Goal: Task Accomplishment & Management: Use online tool/utility

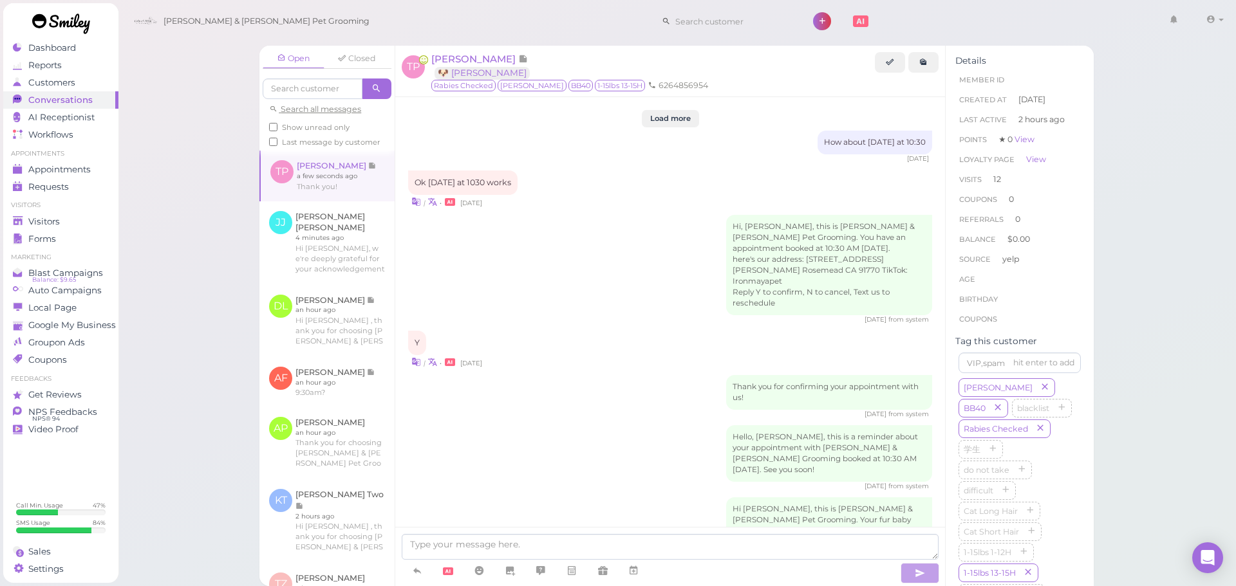
scroll to position [1863, 0]
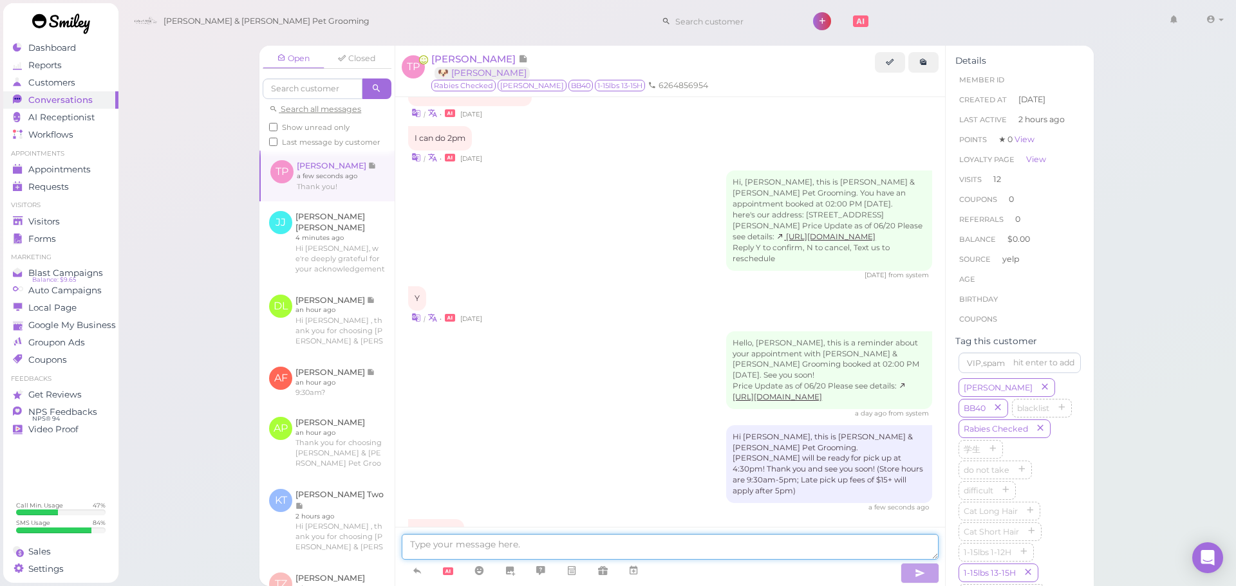
click at [469, 541] on textarea at bounding box center [670, 547] width 537 height 26
type textarea "[PERSON_NAME] is ready, when can you be here [PERSON_NAME]?"
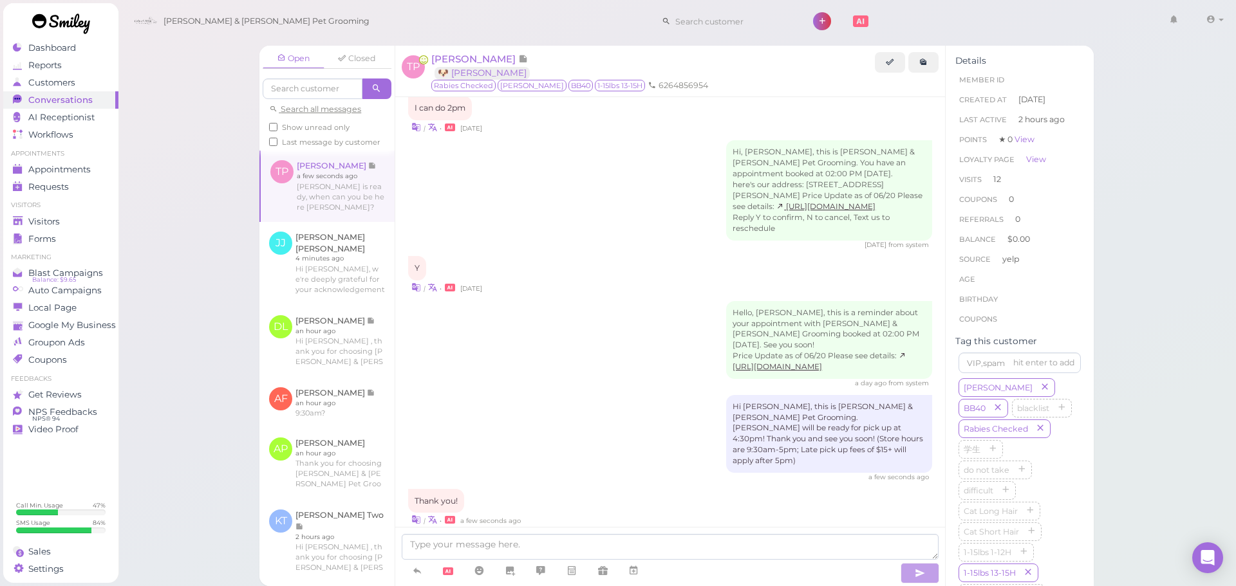
click at [564, 513] on div "| • a few seconds ago" at bounding box center [670, 520] width 524 height 14
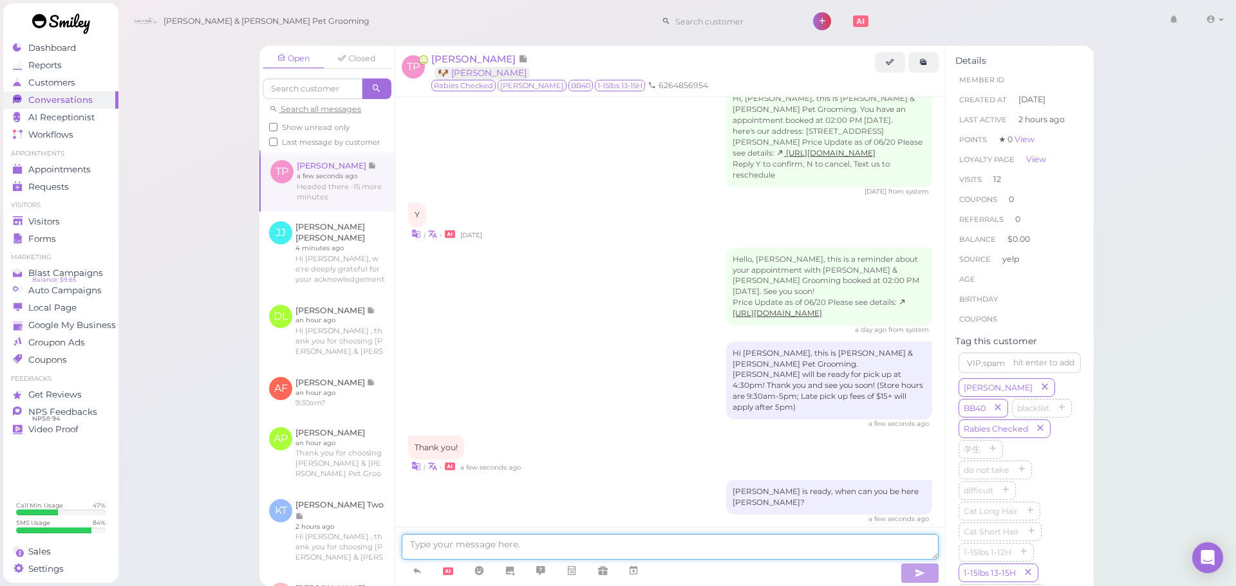
click at [620, 546] on textarea at bounding box center [670, 547] width 537 height 26
type textarea "[PERSON_NAME]"
click at [911, 566] on button "button" at bounding box center [919, 573] width 39 height 21
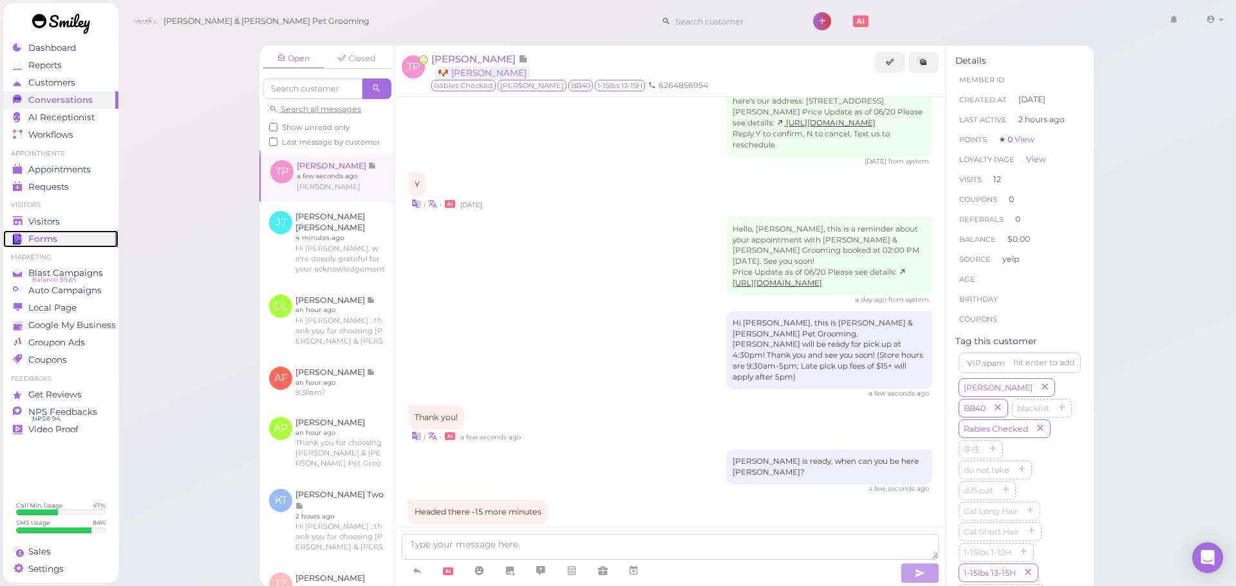
click at [43, 236] on span "Forms" at bounding box center [42, 239] width 29 height 11
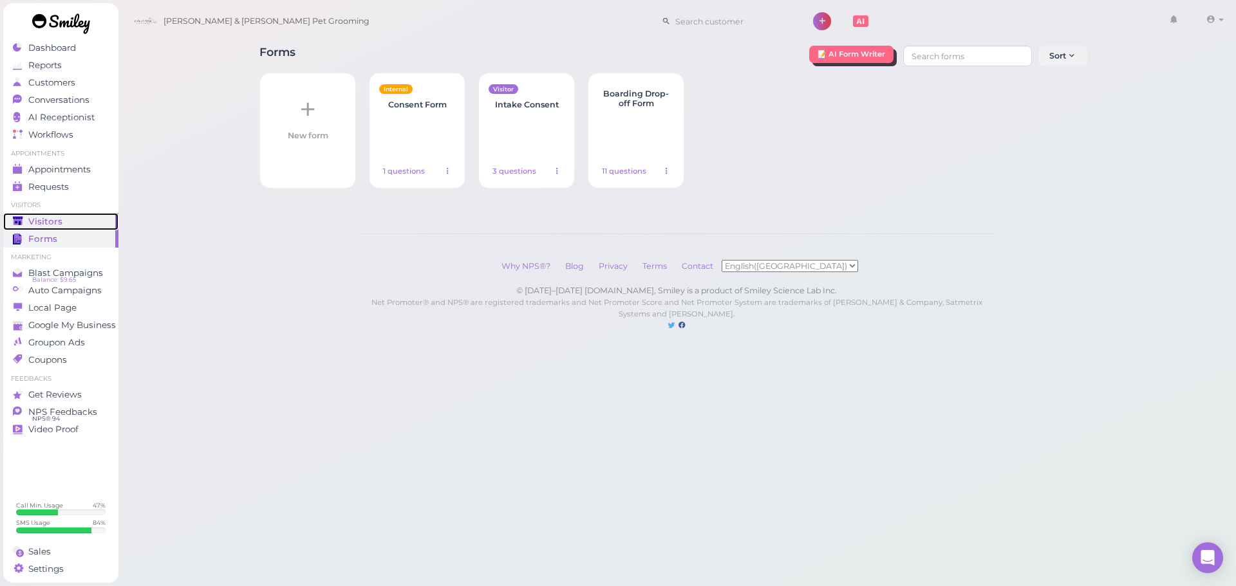
click at [86, 222] on div "Visitors" at bounding box center [59, 221] width 93 height 11
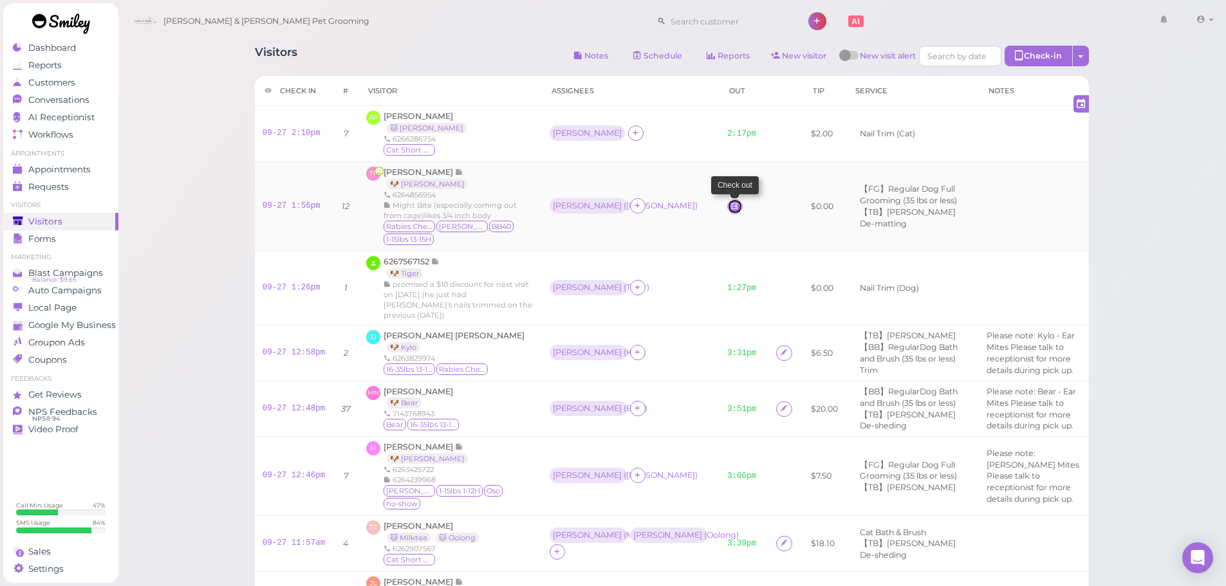
click at [731, 211] on icon at bounding box center [735, 206] width 8 height 10
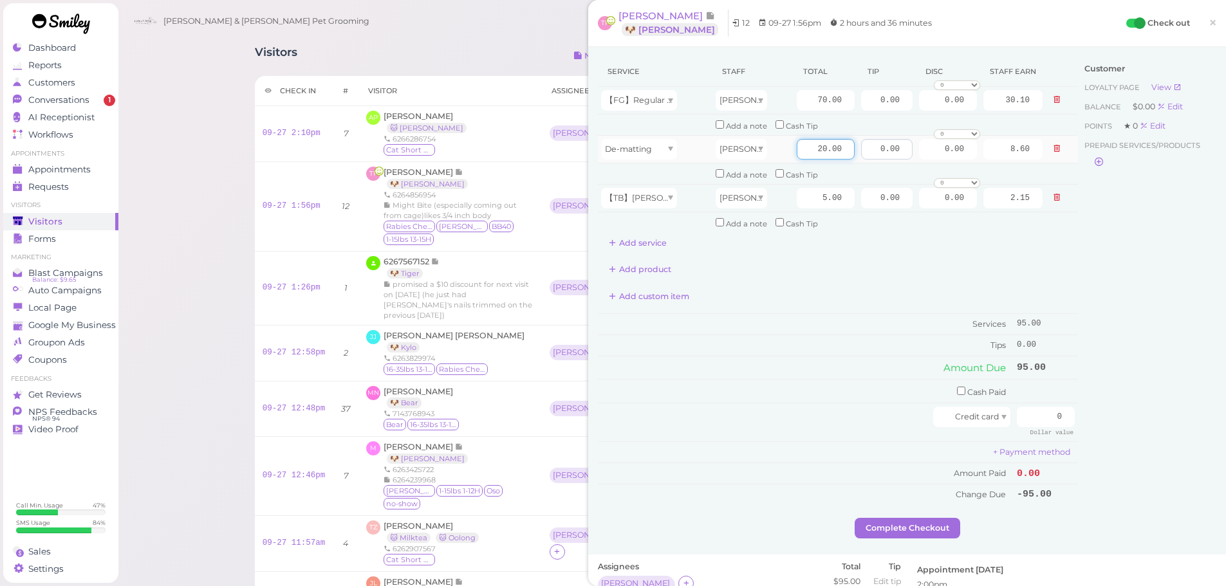
drag, startPoint x: 843, startPoint y: 151, endPoint x: 866, endPoint y: 155, distance: 23.6
click at [866, 155] on tr "De-matting Helen 20.00 0.00 0.00 0 10% off 15% off 20% off 25% off 30% off 50% …" at bounding box center [838, 149] width 480 height 28
type input "25"
type input "10.75"
click at [1139, 227] on div "Customer Loyalty page View Balance $0.00 Edit Points ★ 0 Edit Prepaid services/…" at bounding box center [1147, 288] width 138 height 462
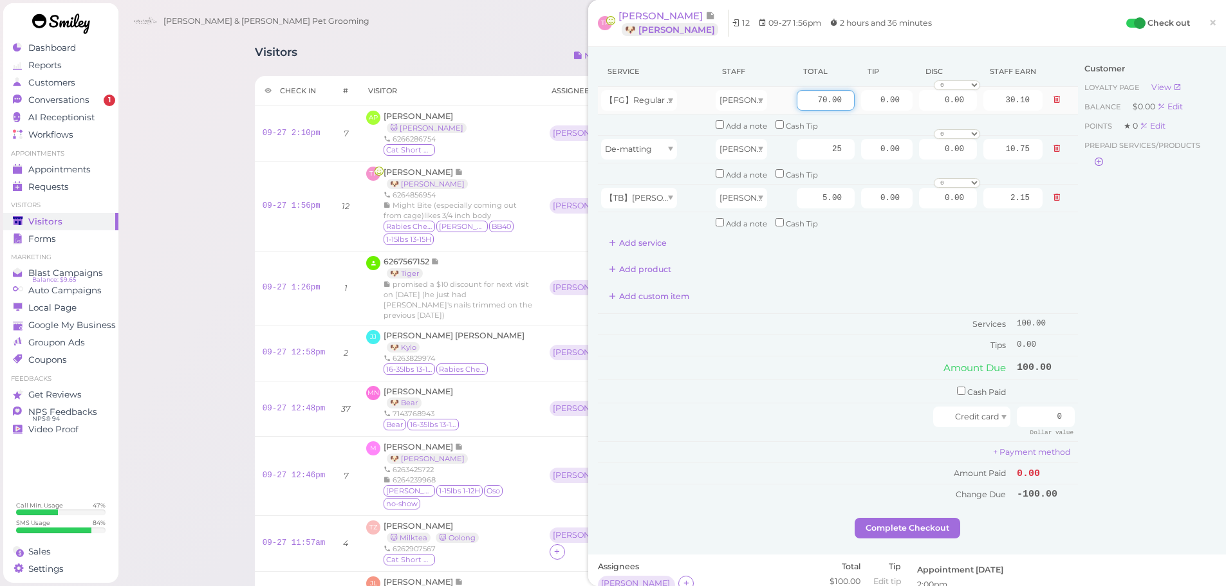
drag, startPoint x: 806, startPoint y: 100, endPoint x: 880, endPoint y: 113, distance: 75.0
click at [880, 113] on tr "【FG】Regular Dog Full Grooming (35 lbs or less) Helen 70.00 0.00 0.00 0 10% off …" at bounding box center [838, 101] width 480 height 28
click at [1176, 238] on div "Customer Loyalty page View Balance $0.00 Edit Points ★ 0 Edit Prepaid services/…" at bounding box center [1147, 288] width 138 height 462
drag, startPoint x: 803, startPoint y: 98, endPoint x: 890, endPoint y: 115, distance: 88.4
click at [890, 115] on tbody "【FG】Regular Dog Full Grooming (35 lbs or less) Helen 70.00 0.00 0.00 0 10% off …" at bounding box center [838, 160] width 480 height 146
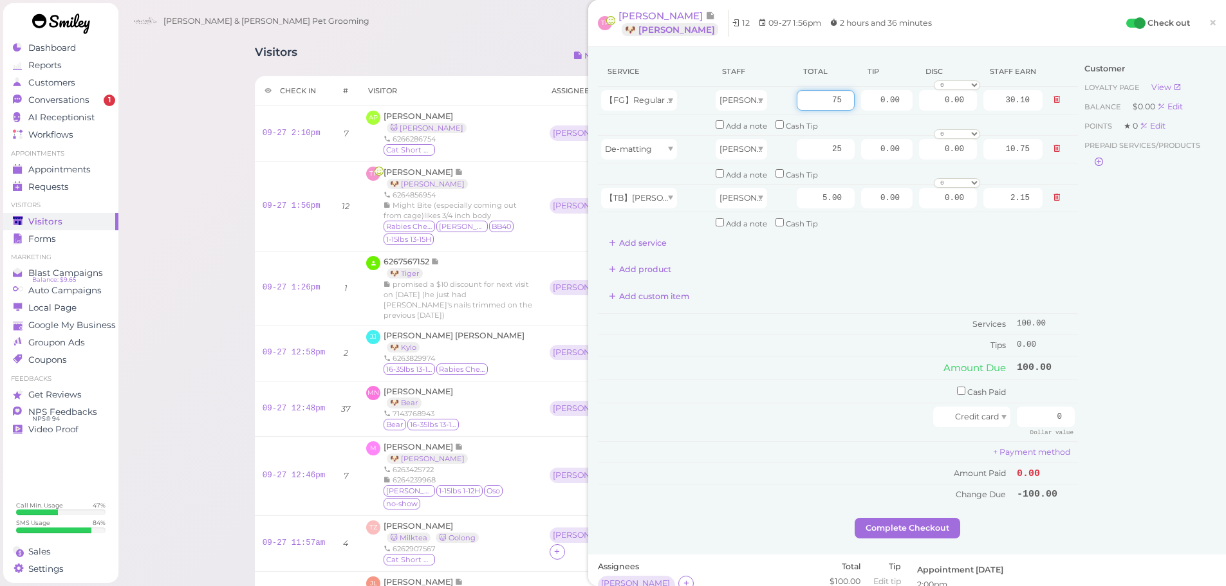
type input "75"
type input "32.25"
click at [1135, 299] on div "Customer Loyalty page View Balance $0.00 Edit Points ★ 0 Edit Prepaid services/…" at bounding box center [1147, 288] width 138 height 462
click at [1159, 342] on div "Customer Loyalty page View Balance $0.00 Edit Points ★ 0 Edit Prepaid services/…" at bounding box center [1147, 288] width 138 height 462
drag, startPoint x: 803, startPoint y: 95, endPoint x: 897, endPoint y: 118, distance: 96.2
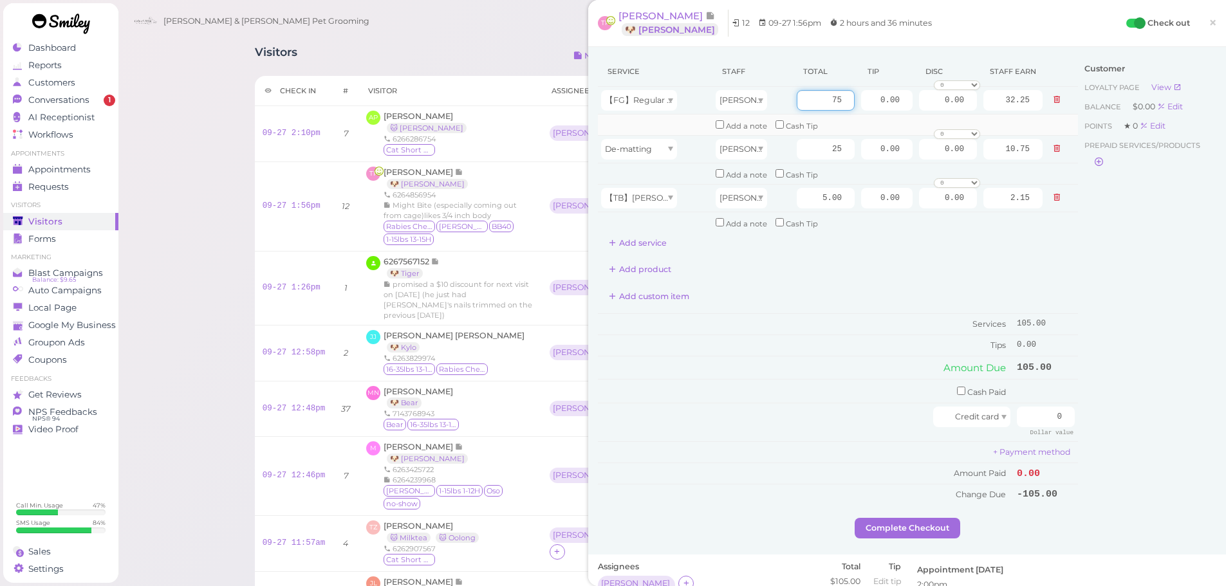
click at [897, 118] on tbody "【FG】Regular Dog Full Grooming (35 lbs or less) Helen 75 0.00 0.00 0 10% off 15%…" at bounding box center [838, 160] width 480 height 146
type input "85"
type input "36.55"
click at [1132, 250] on div "Customer Loyalty page View Balance $0.00 Edit Points ★ 0 Edit Prepaid services/…" at bounding box center [1147, 288] width 138 height 462
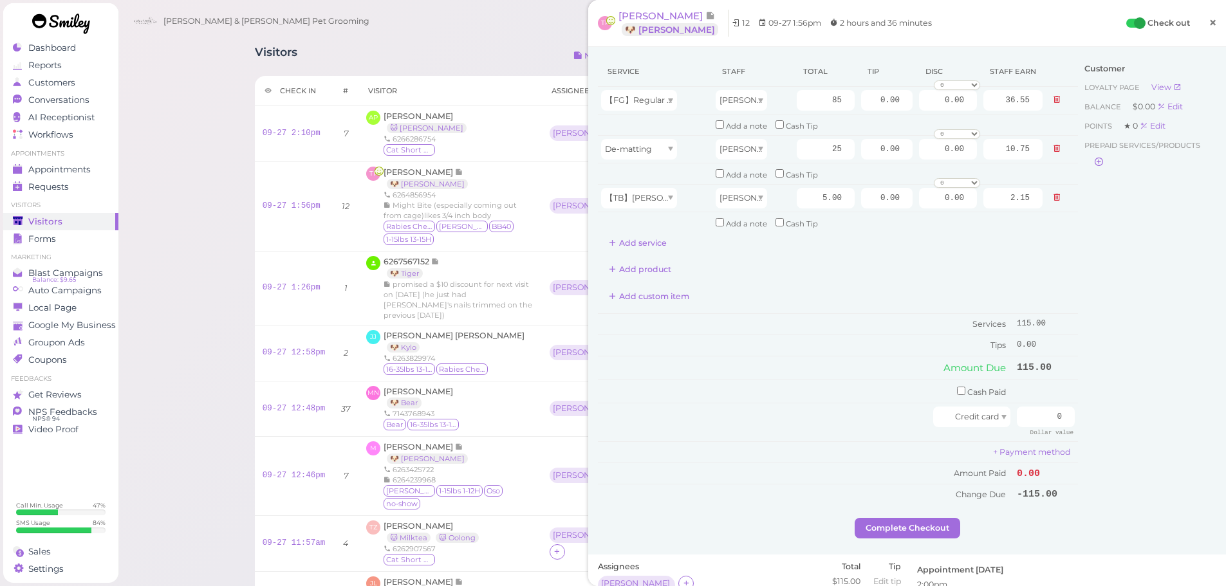
click at [1209, 28] on span "×" at bounding box center [1213, 23] width 8 height 18
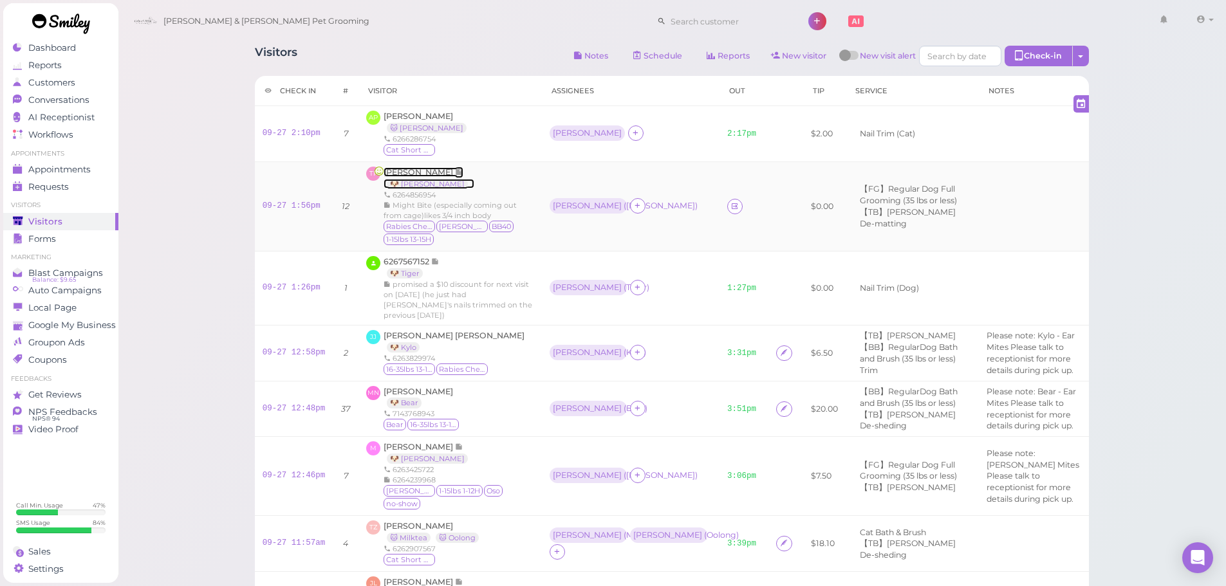
click at [415, 171] on span "[PERSON_NAME]" at bounding box center [419, 172] width 71 height 10
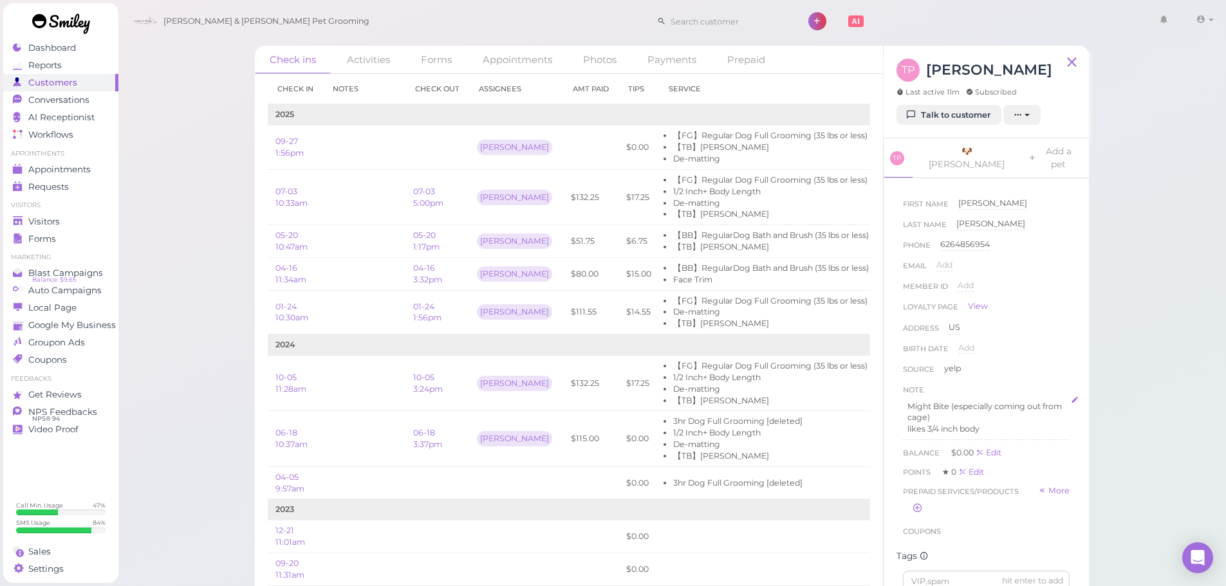
click at [970, 407] on p "Might Bite (especially coming out from cage)" at bounding box center [987, 412] width 158 height 23
drag, startPoint x: 952, startPoint y: 404, endPoint x: 905, endPoint y: 395, distance: 47.7
click at [905, 397] on div "Might Bite (especially coming out from cage) likes 3/4 inch body" at bounding box center [986, 435] width 165 height 77
click at [985, 489] on icon "button" at bounding box center [991, 487] width 12 height 12
click at [919, 519] on button "Done" at bounding box center [917, 526] width 28 height 14
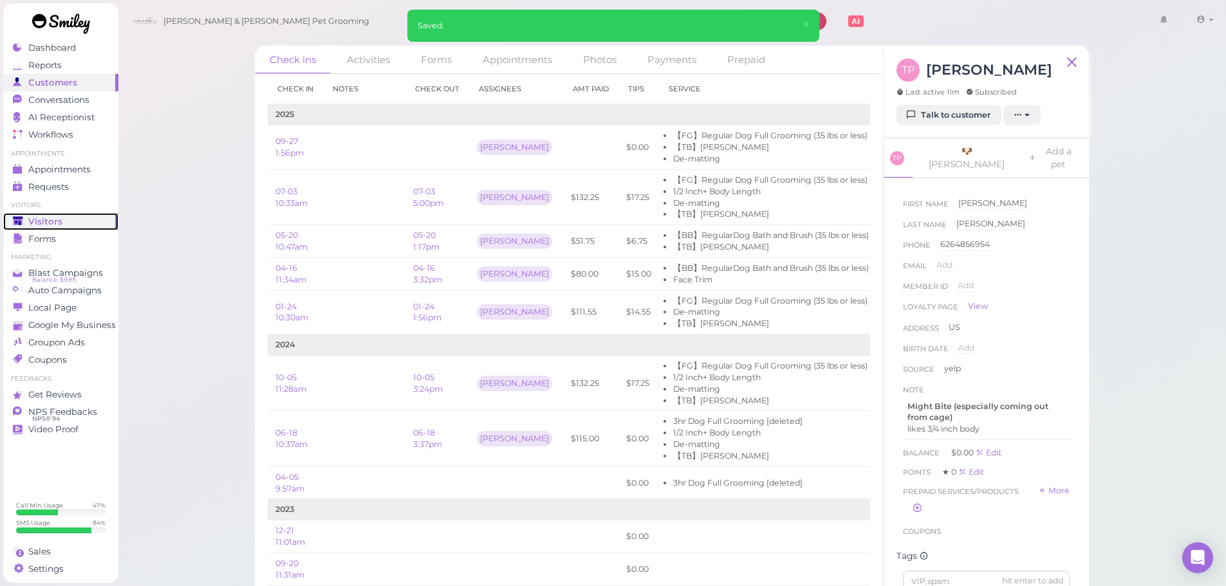
click at [50, 221] on span "Visitors" at bounding box center [45, 221] width 34 height 11
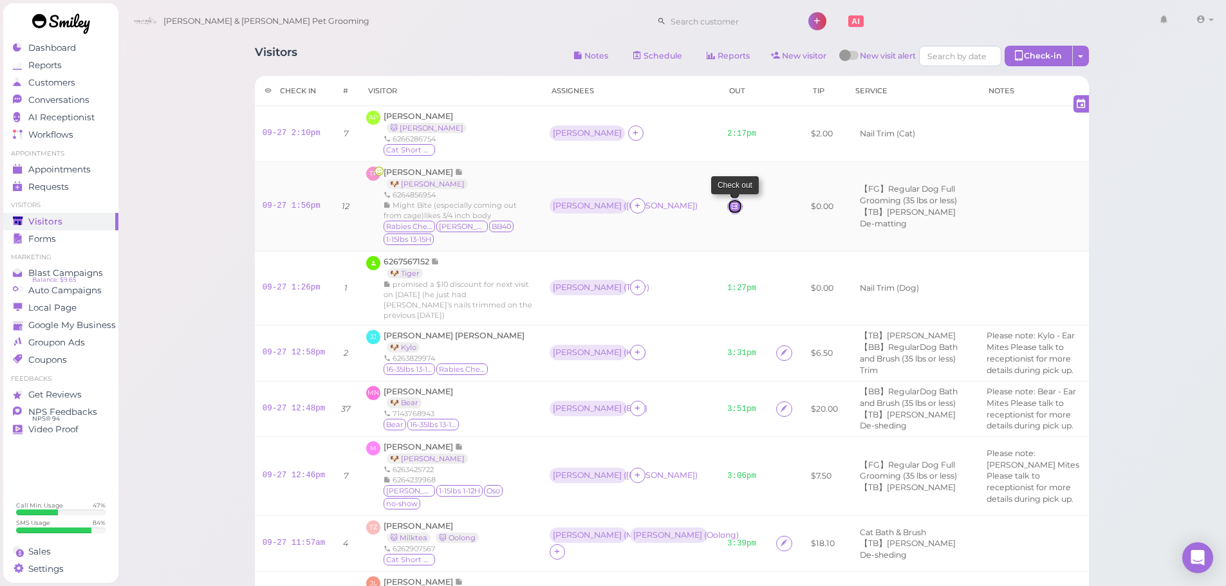
click at [731, 208] on icon at bounding box center [735, 206] width 8 height 10
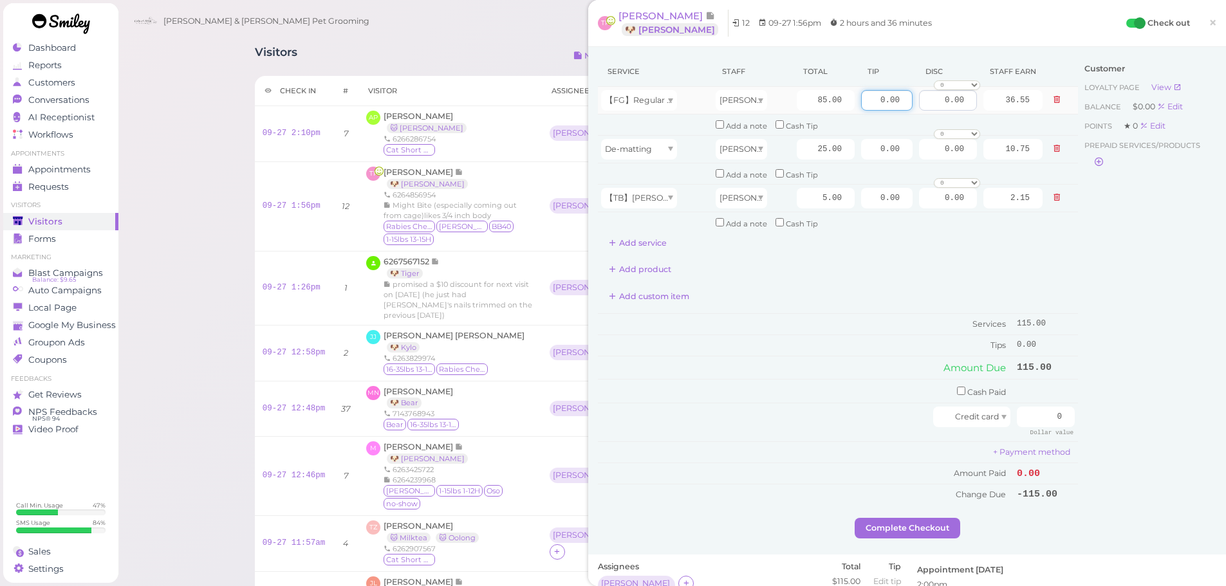
drag, startPoint x: 869, startPoint y: 99, endPoint x: 919, endPoint y: 107, distance: 50.8
click at [919, 107] on tr "【FG】Regular Dog Full Grooming (35 lbs or less) Helen 85.00 0.00 0.00 0 10% off …" at bounding box center [838, 101] width 480 height 28
type input "17.25"
click at [1087, 278] on div "Customer Loyalty page View Balance $0.00 Edit Points ★ 0 Edit Prepaid services/…" at bounding box center [1147, 288] width 138 height 462
drag, startPoint x: 1040, startPoint y: 418, endPoint x: 1189, endPoint y: 418, distance: 149.3
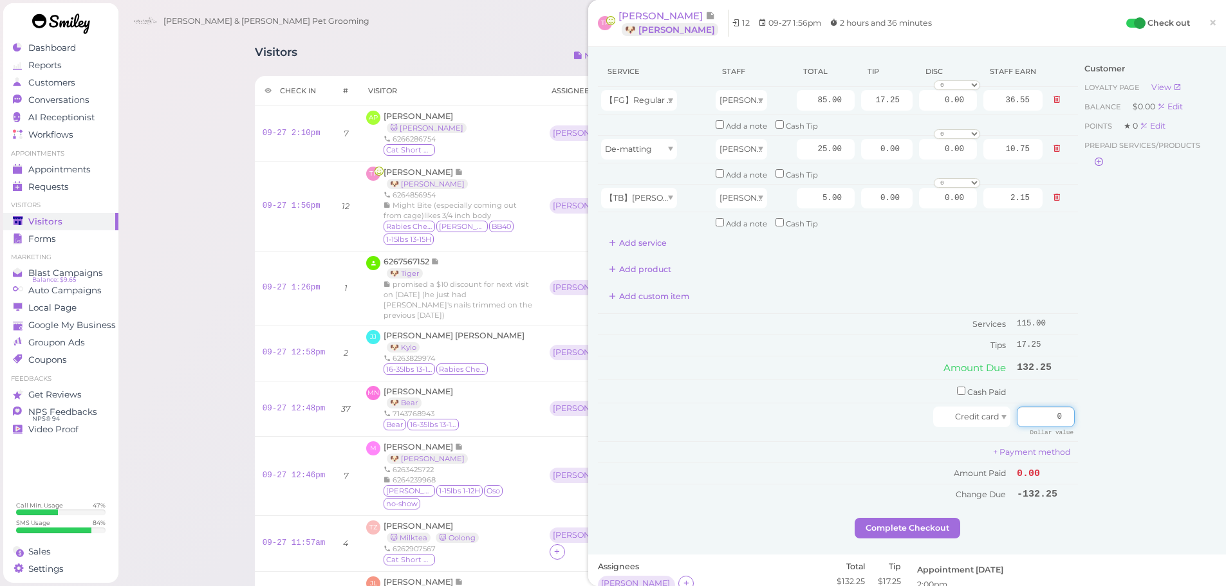
click at [1189, 418] on div "Service Staff Total Tip Disc Staff earn 【FG】Regular Dog Full Grooming (35 lbs o…" at bounding box center [907, 288] width 619 height 462
type input "132.25"
click at [1198, 433] on div "Customer Loyalty page View Balance $0.00 Edit Points ★ 0 Edit Prepaid services/…" at bounding box center [1147, 288] width 138 height 462
click at [953, 527] on button "Complete Checkout" at bounding box center [908, 528] width 106 height 21
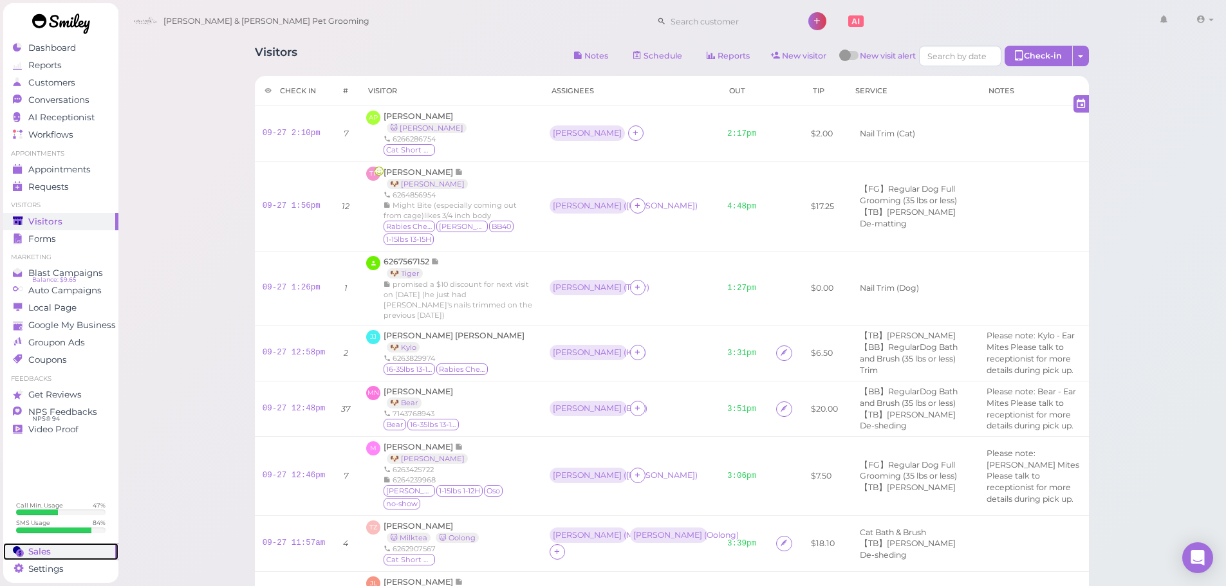
click at [35, 552] on span "Sales" at bounding box center [39, 551] width 23 height 11
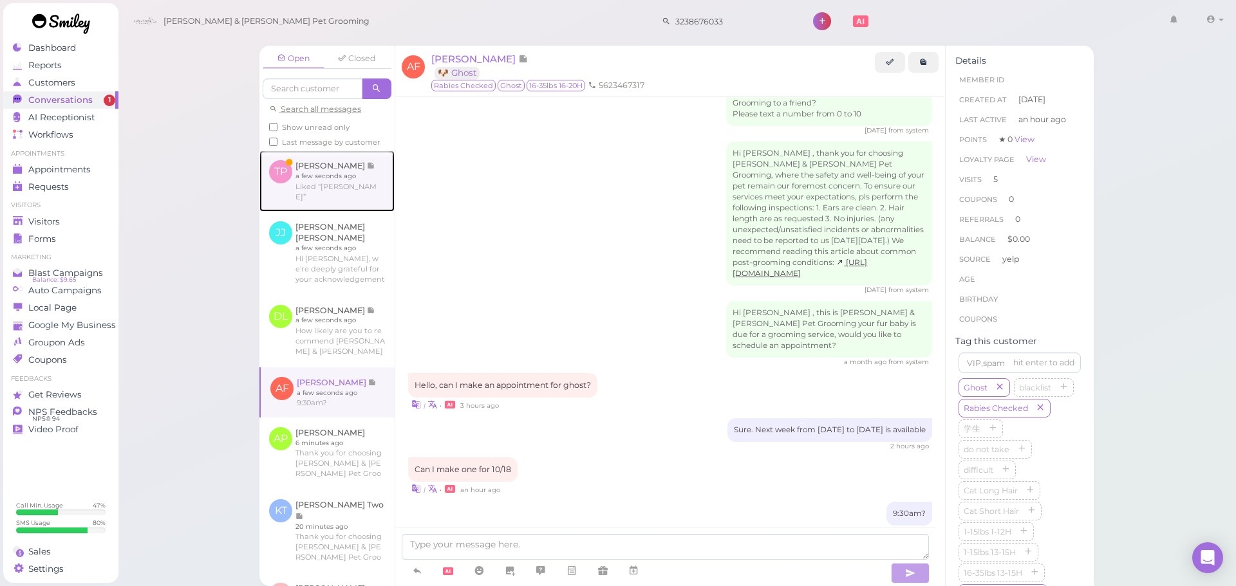
click at [335, 189] on link at bounding box center [326, 181] width 135 height 61
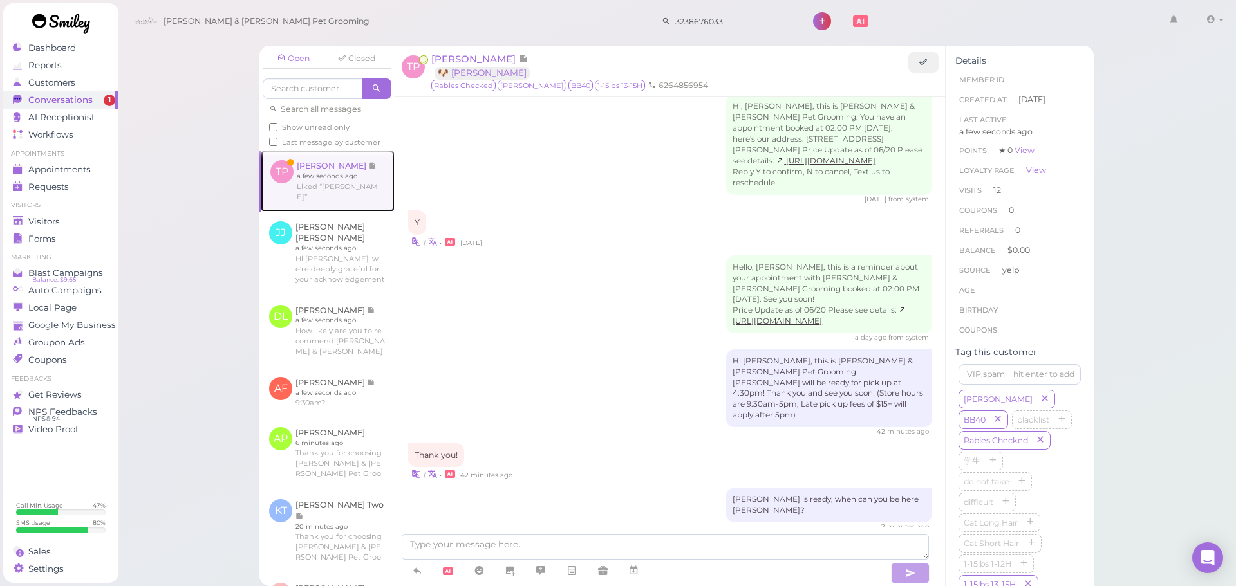
scroll to position [1675, 0]
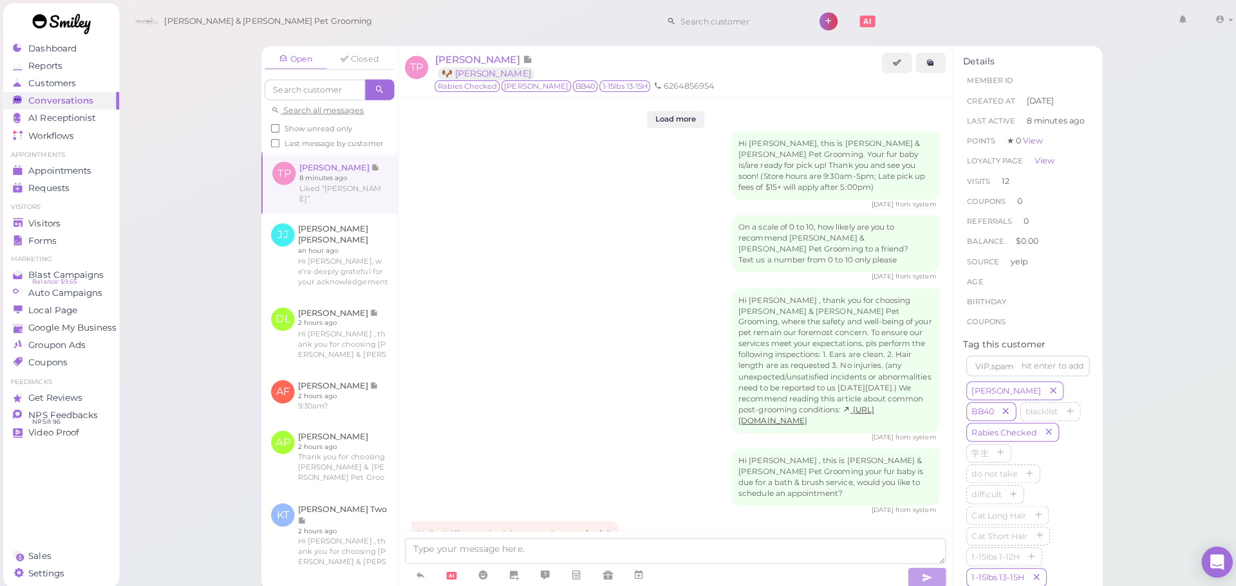
scroll to position [1675, 0]
